Goal: Task Accomplishment & Management: Use online tool/utility

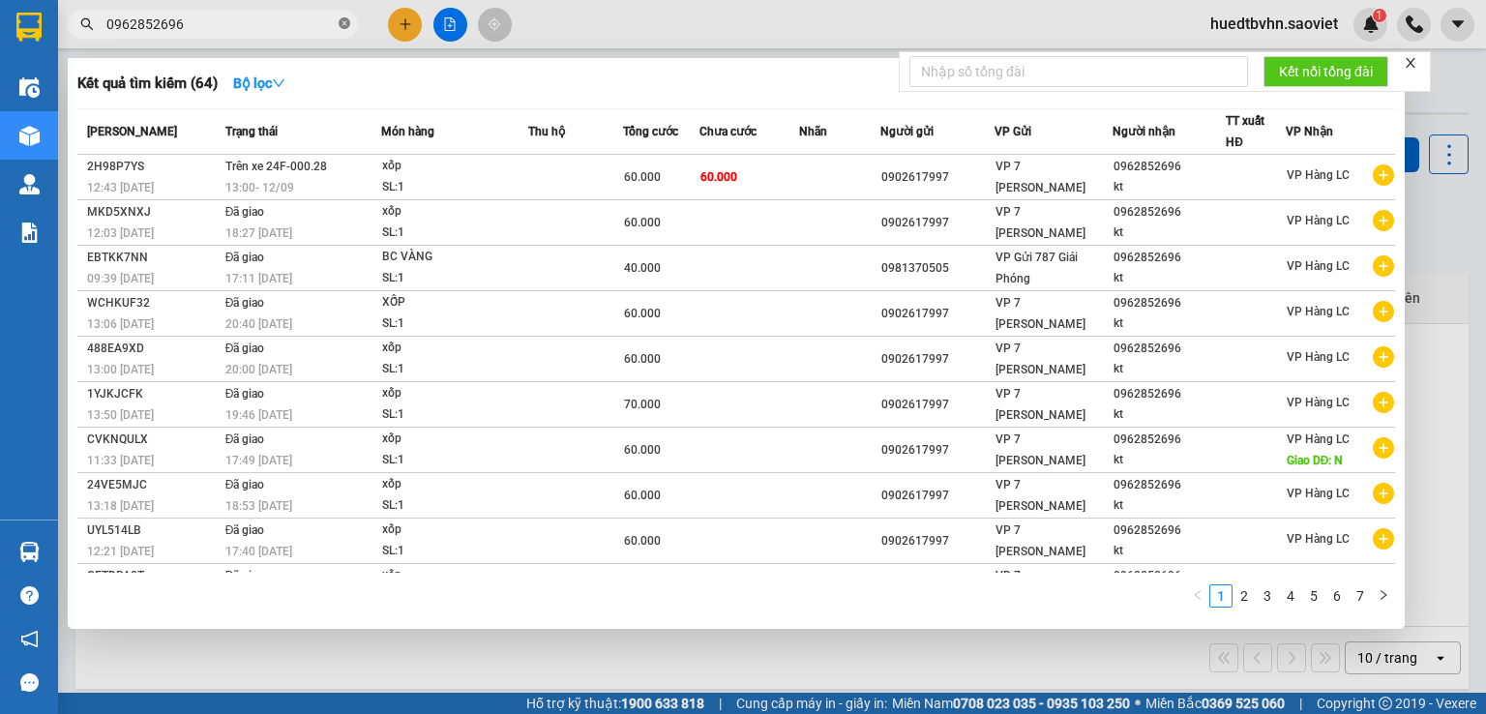
click at [341, 22] on icon "close-circle" at bounding box center [345, 23] width 12 height 12
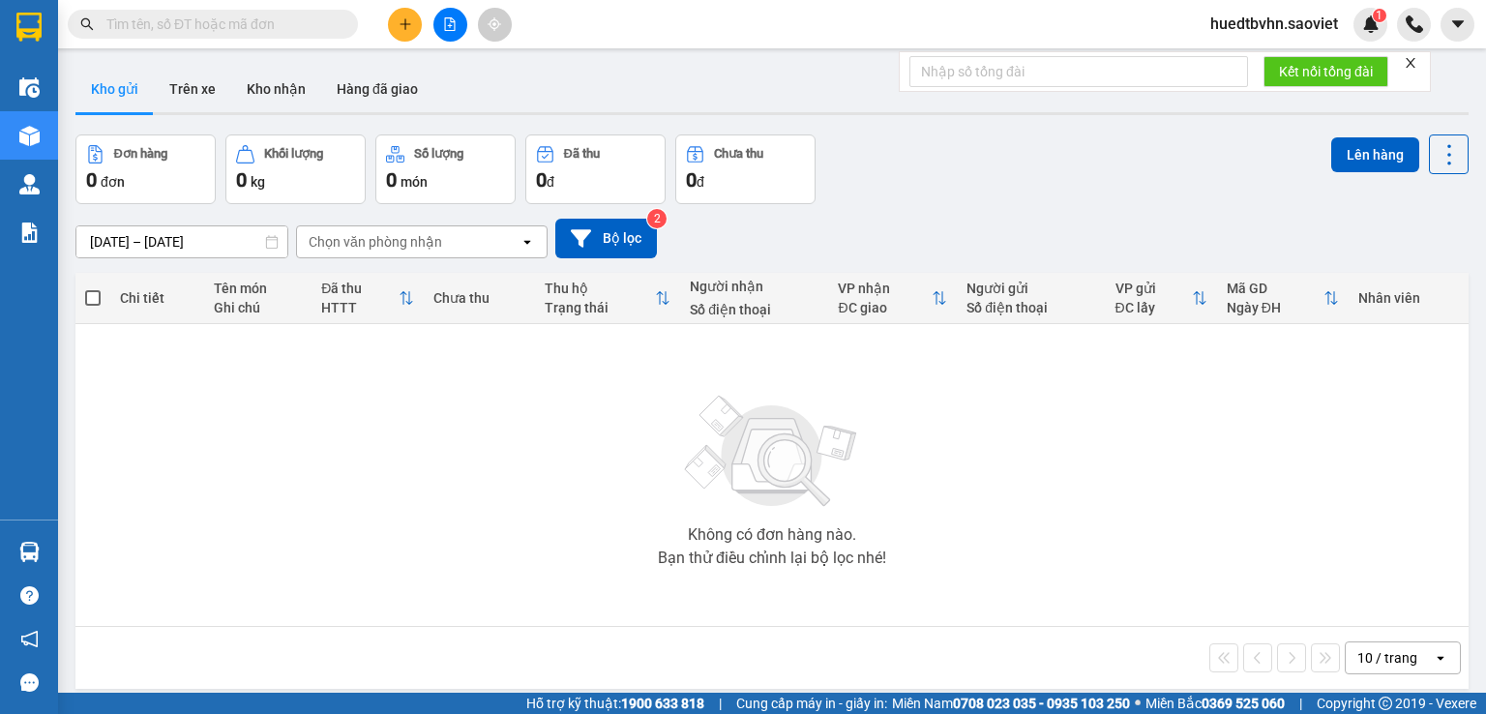
drag, startPoint x: 317, startPoint y: 19, endPoint x: 301, endPoint y: 16, distance: 16.7
click at [313, 19] on input "text" at bounding box center [220, 24] width 228 height 21
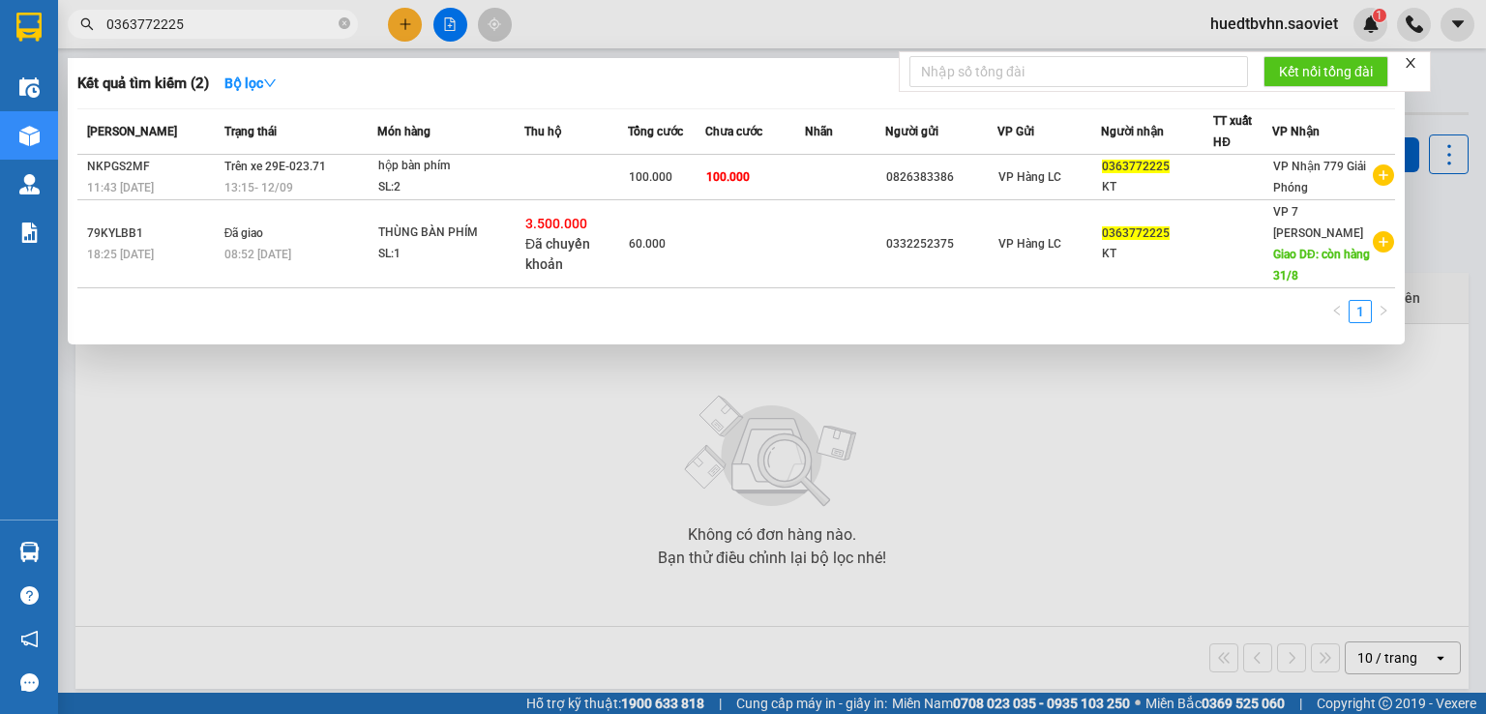
type input "0363772225"
click at [346, 22] on icon "close-circle" at bounding box center [345, 23] width 12 height 12
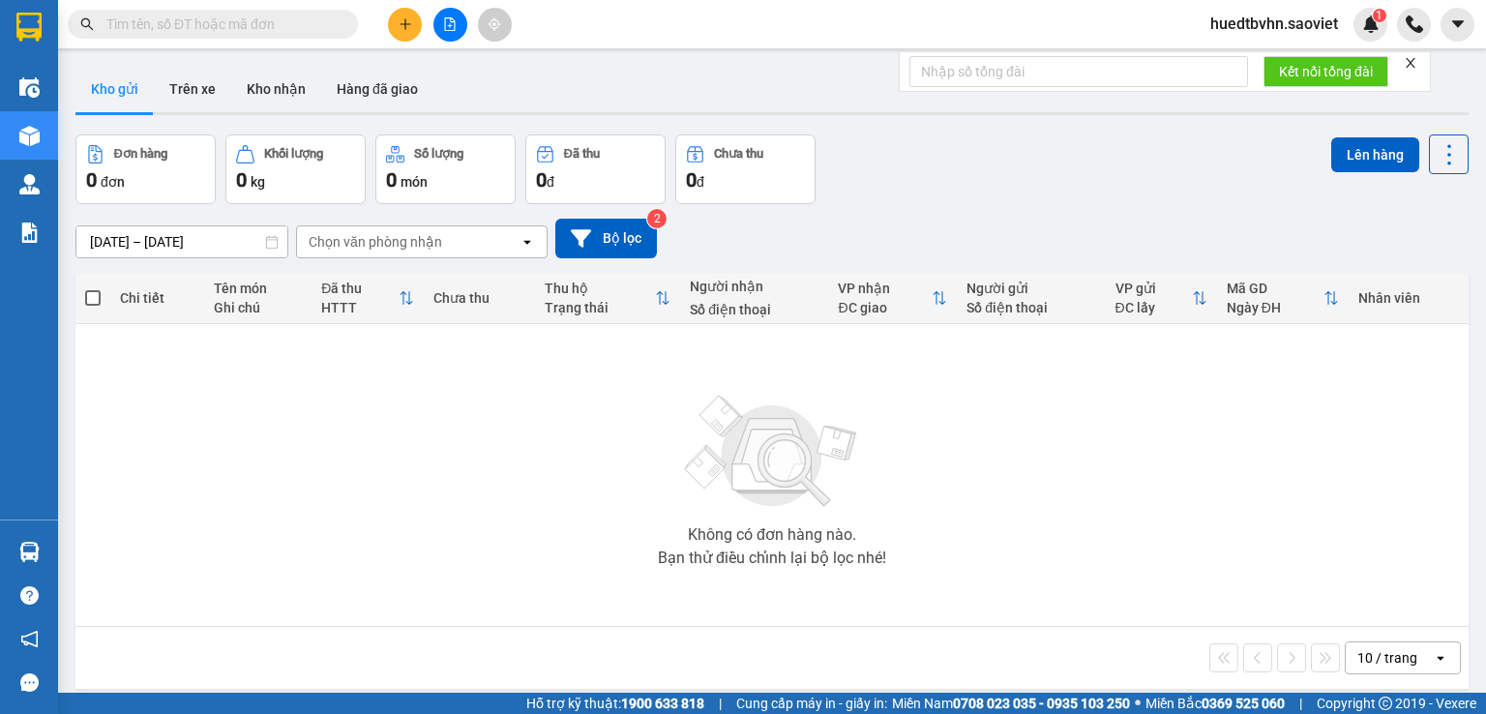
click at [284, 21] on input "text" at bounding box center [220, 24] width 228 height 21
paste input "0983147217"
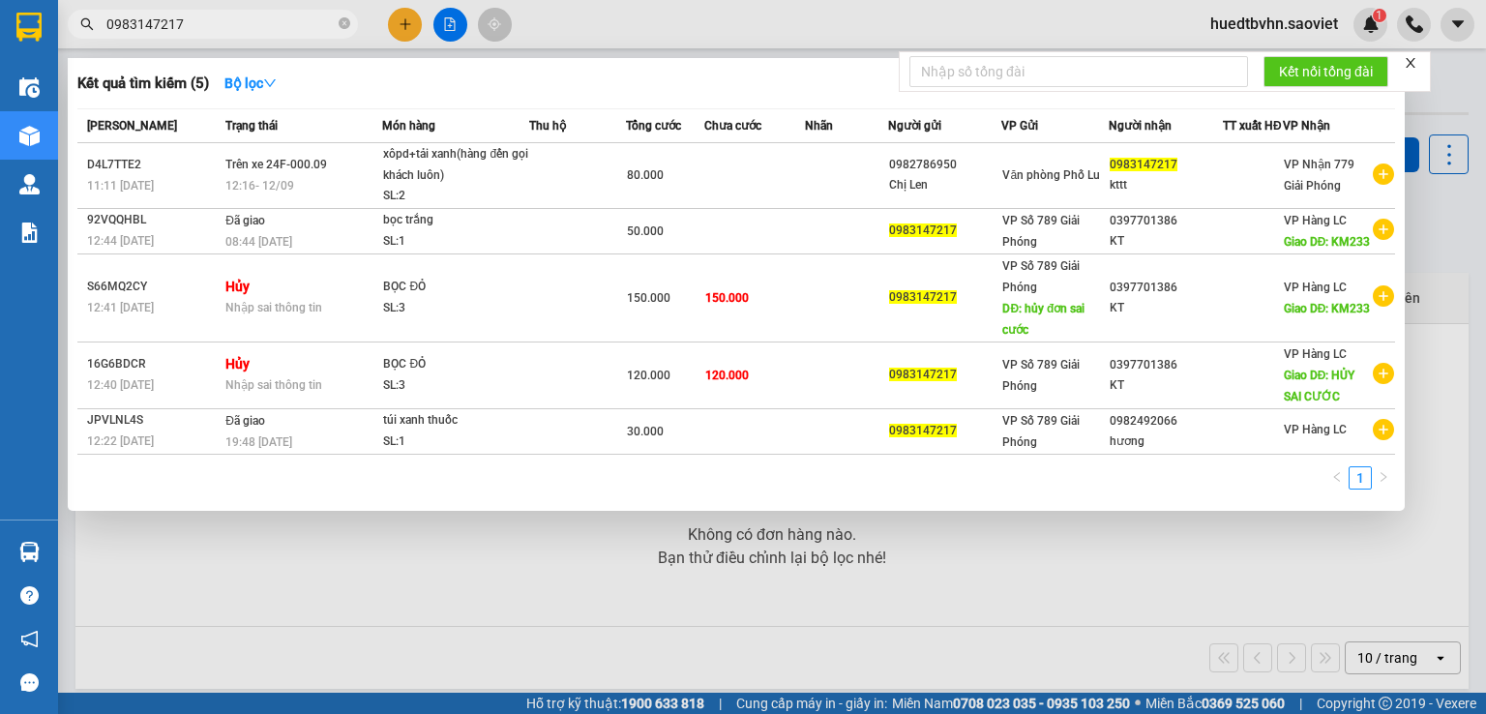
type input "0983147217"
click at [343, 25] on icon "close-circle" at bounding box center [345, 23] width 12 height 12
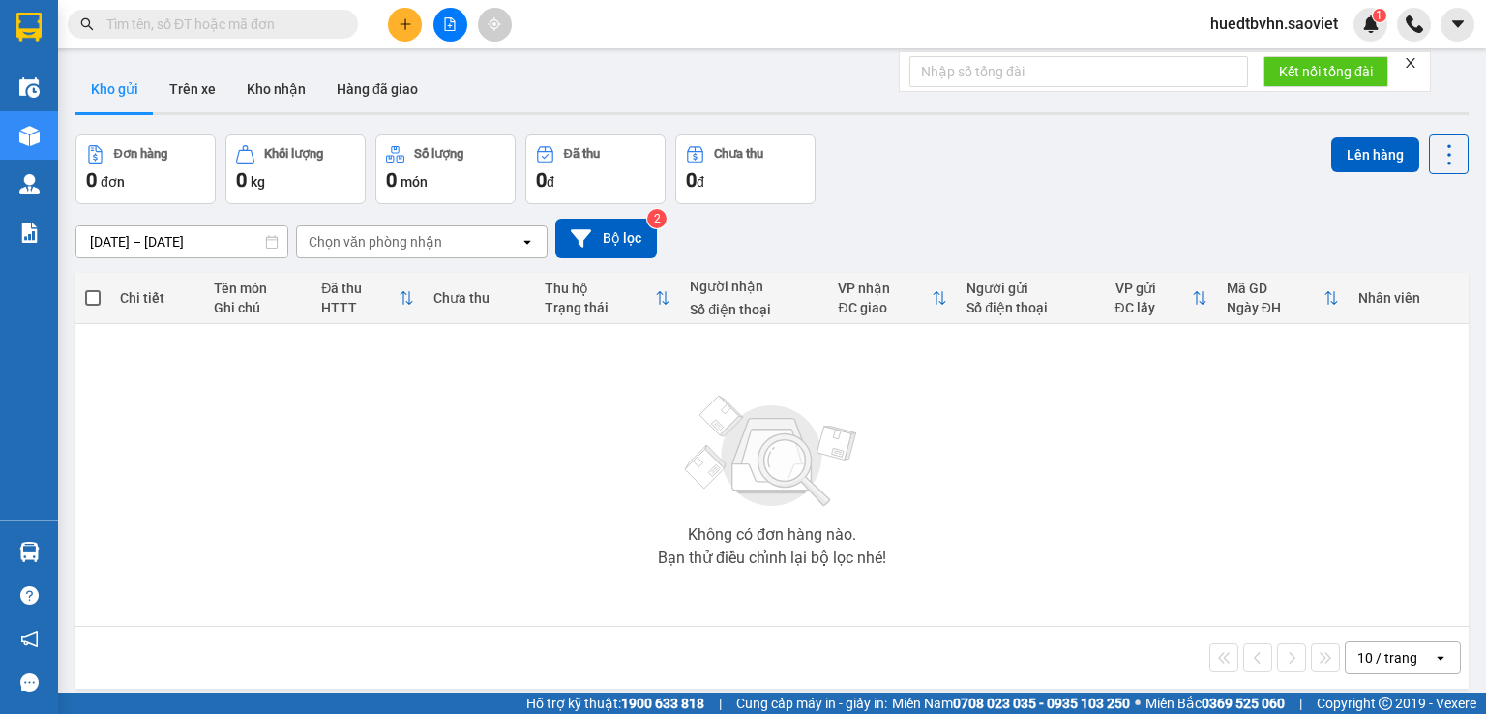
click at [240, 16] on input "text" at bounding box center [220, 24] width 228 height 21
paste input "0868856857"
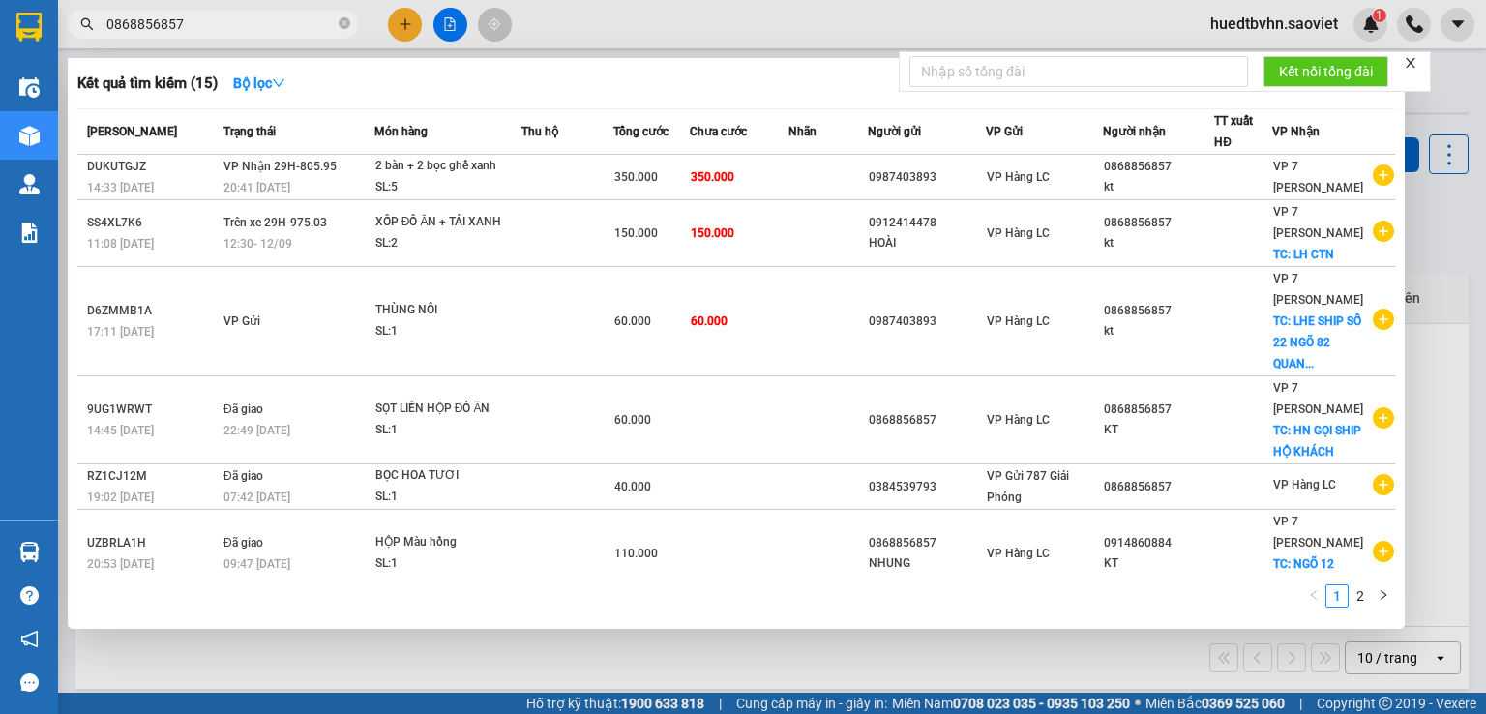
type input "0868856857"
